Goal: Task Accomplishment & Management: Use online tool/utility

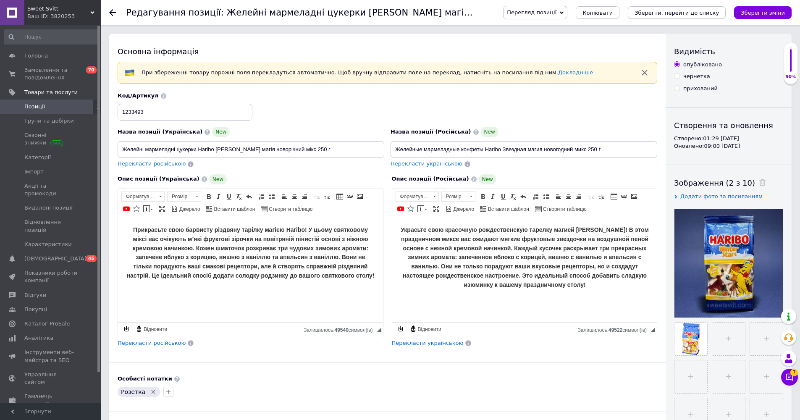
click at [704, 10] on icon "Зберегти, перейти до списку" at bounding box center [677, 13] width 84 height 6
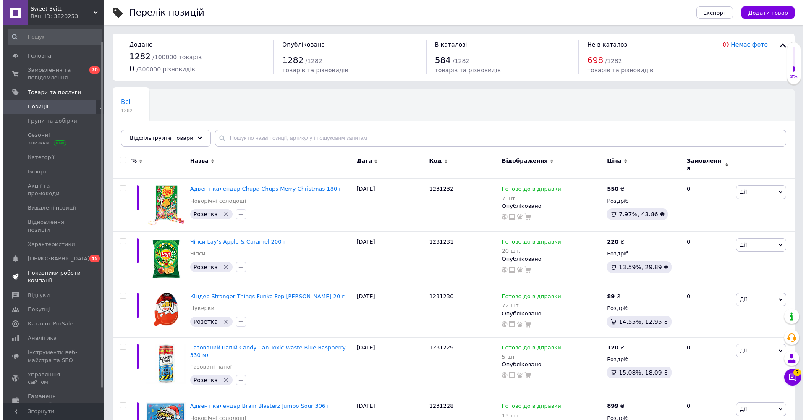
scroll to position [34, 0]
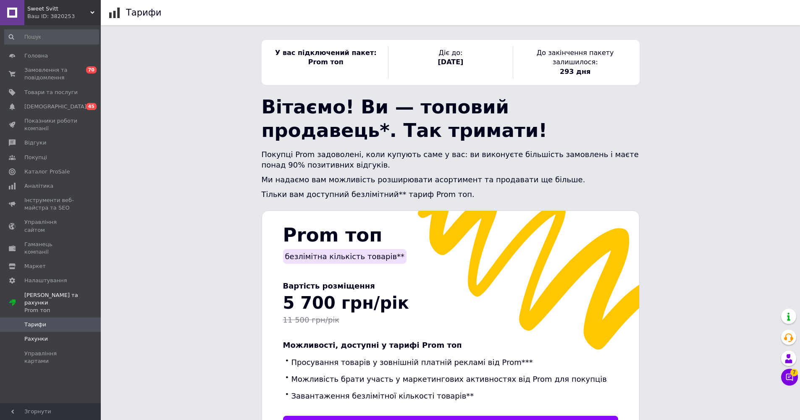
click at [64, 335] on span "Рахунки" at bounding box center [50, 339] width 53 height 8
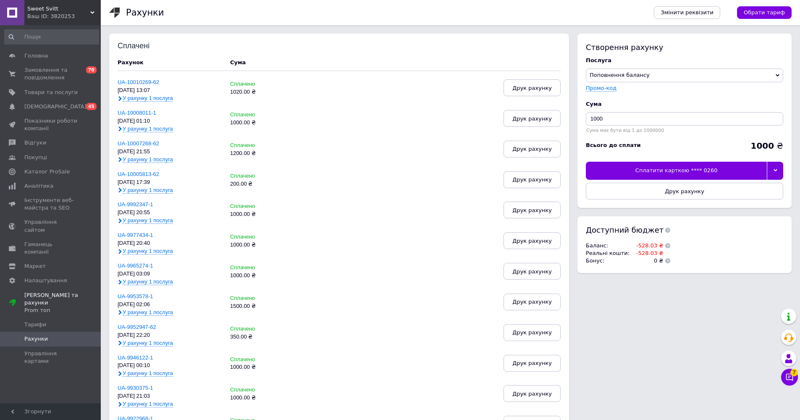
click at [648, 187] on button "Друк рахунку" at bounding box center [684, 191] width 197 height 17
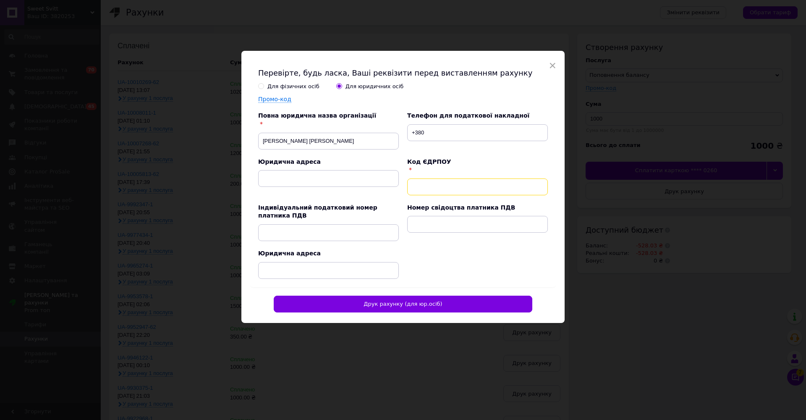
click at [519, 190] on input "text" at bounding box center [477, 187] width 141 height 17
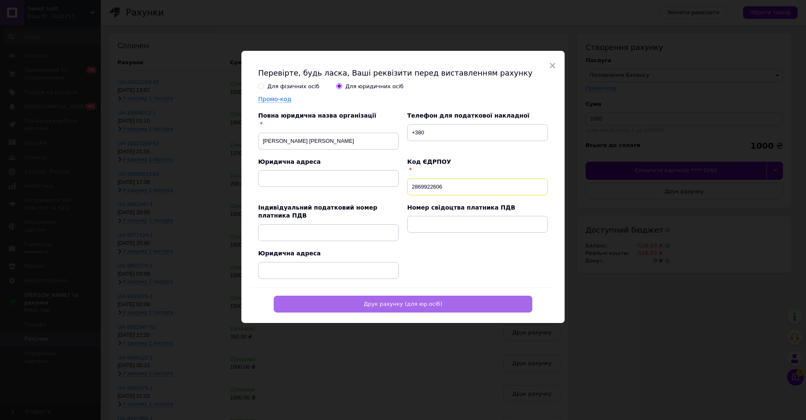
type input "2869922606"
click at [402, 304] on span "Друк рахунку (для юр.осіб)" at bounding box center [403, 304] width 79 height 6
